Goal: Obtain resource: Download file/media

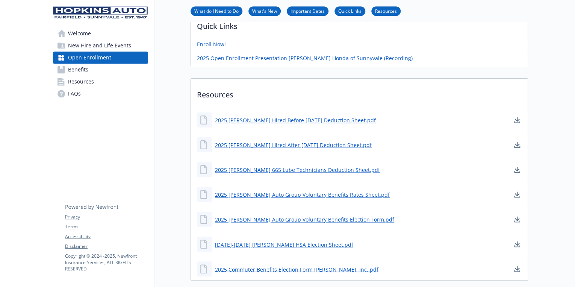
scroll to position [511, 0]
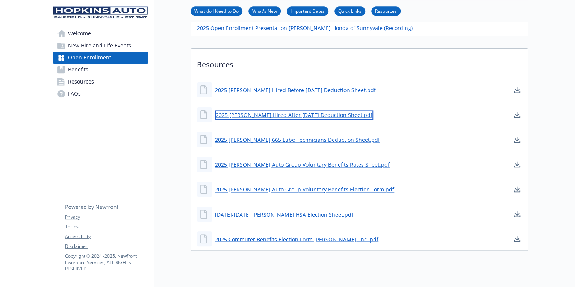
click at [345, 120] on link "2025 [PERSON_NAME] Hired After [DATE] Deduction Sheet.pdf" at bounding box center [294, 114] width 158 height 9
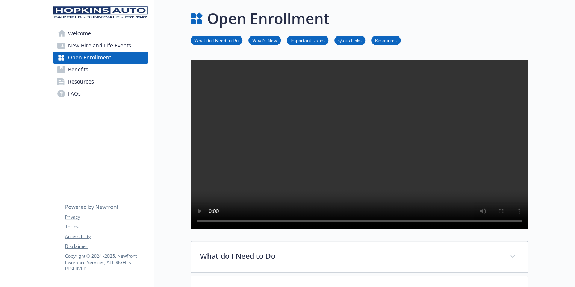
scroll to position [0, 0]
